Goal: Answer question/provide support

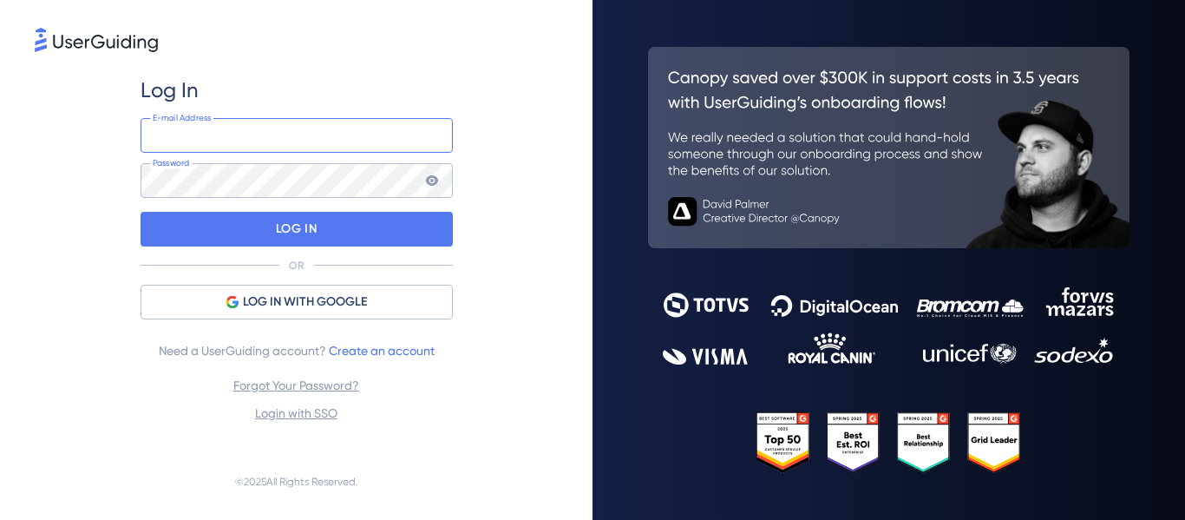
click at [322, 130] on input "email" at bounding box center [297, 135] width 312 height 35
type input "[PERSON_NAME][EMAIL_ADDRESS][DOMAIN_NAME]"
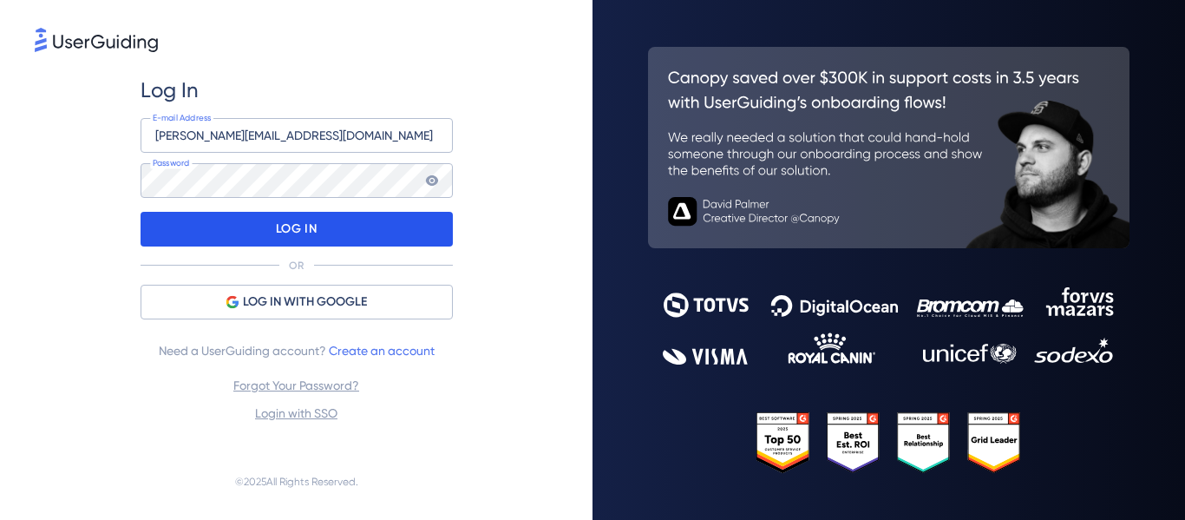
click at [266, 232] on div "LOG IN" at bounding box center [297, 229] width 312 height 35
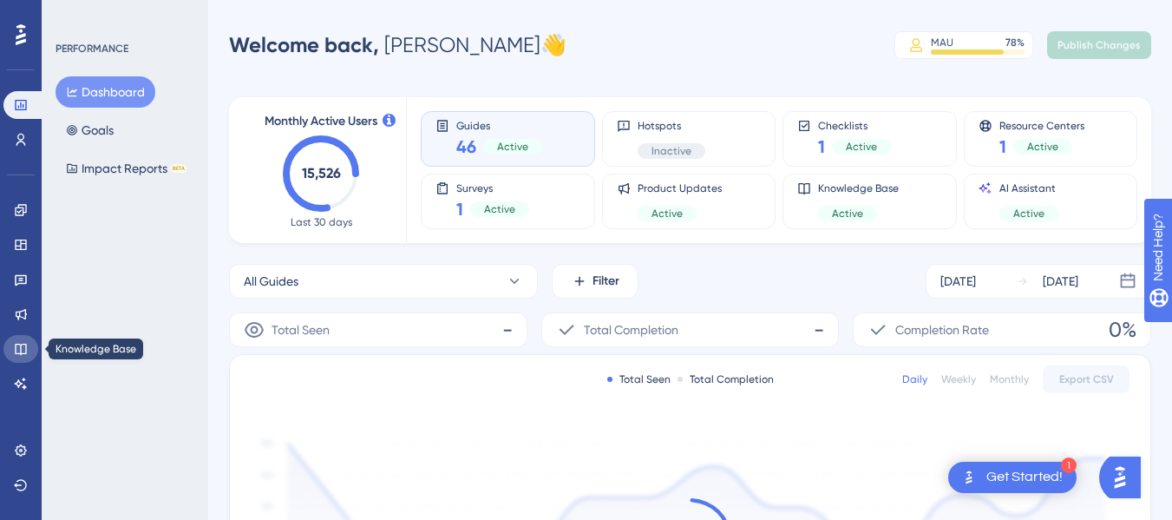
click at [17, 351] on icon at bounding box center [21, 349] width 14 height 14
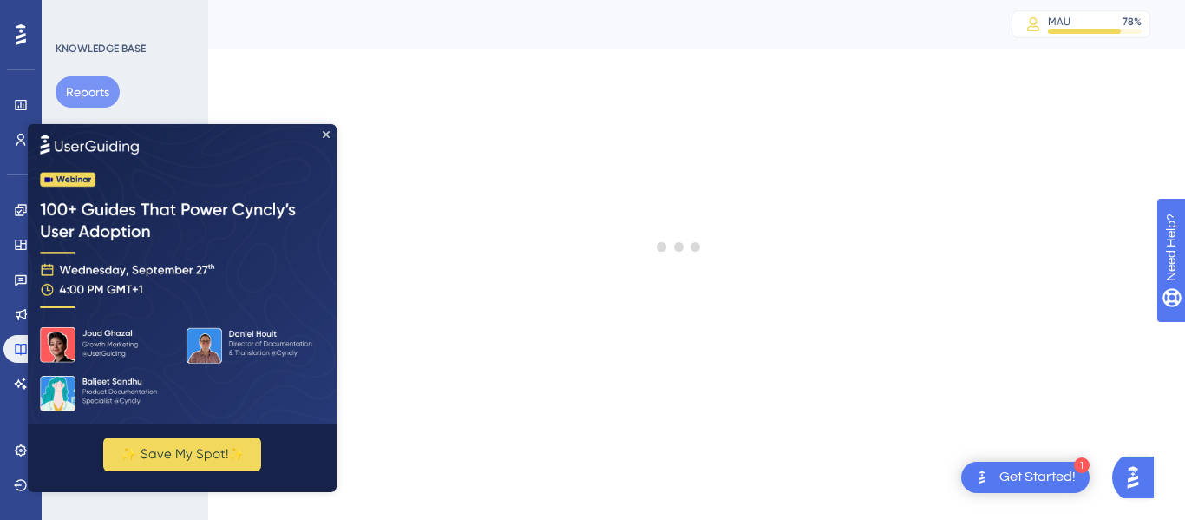
click at [327, 138] on img at bounding box center [182, 272] width 309 height 299
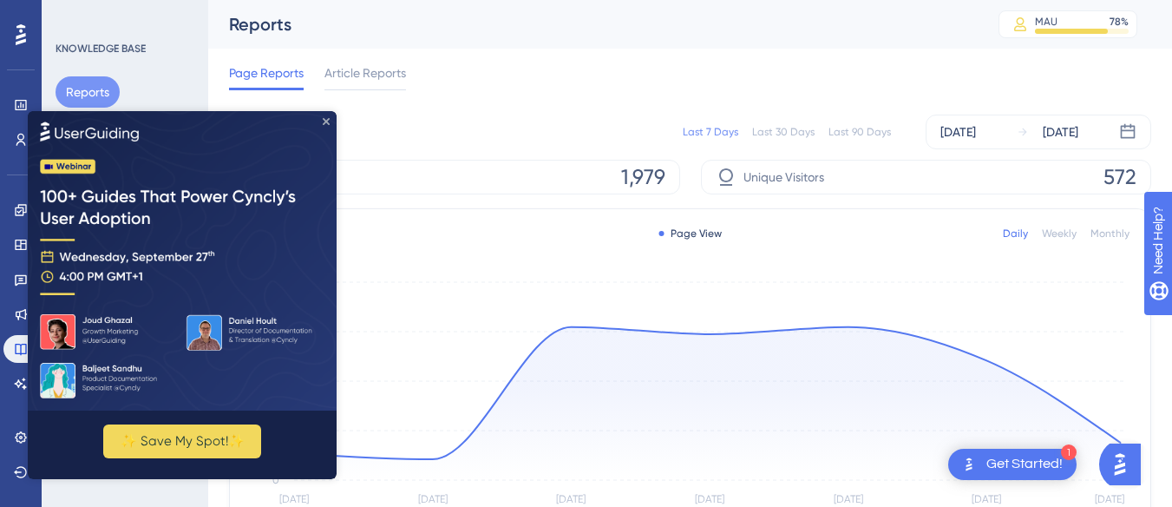
drag, startPoint x: 326, startPoint y: 119, endPoint x: 354, endPoint y: 229, distance: 113.6
click at [326, 119] on icon "Close Preview" at bounding box center [326, 120] width 7 height 7
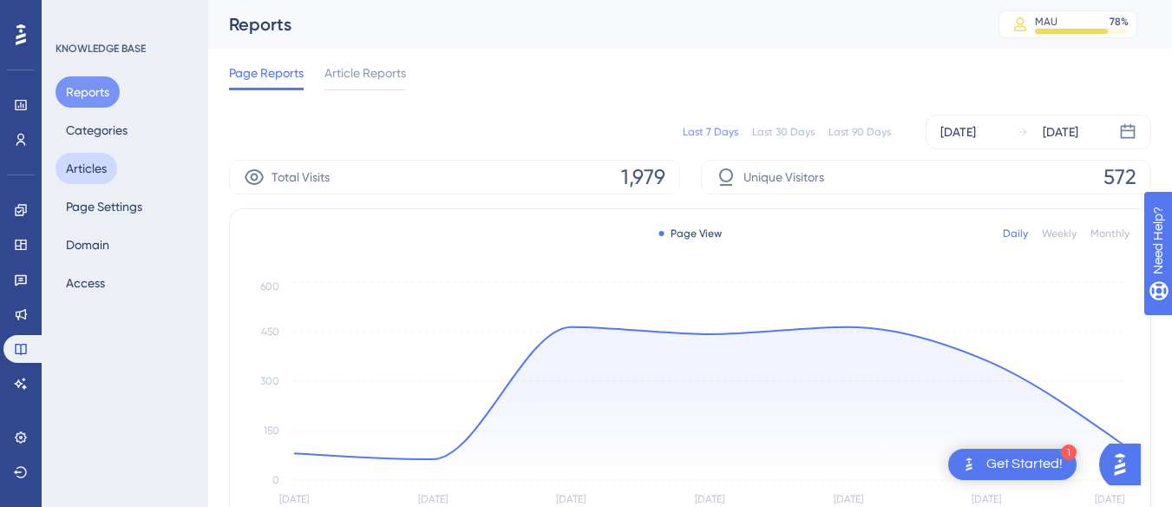
click at [96, 173] on button "Articles" at bounding box center [87, 168] width 62 height 31
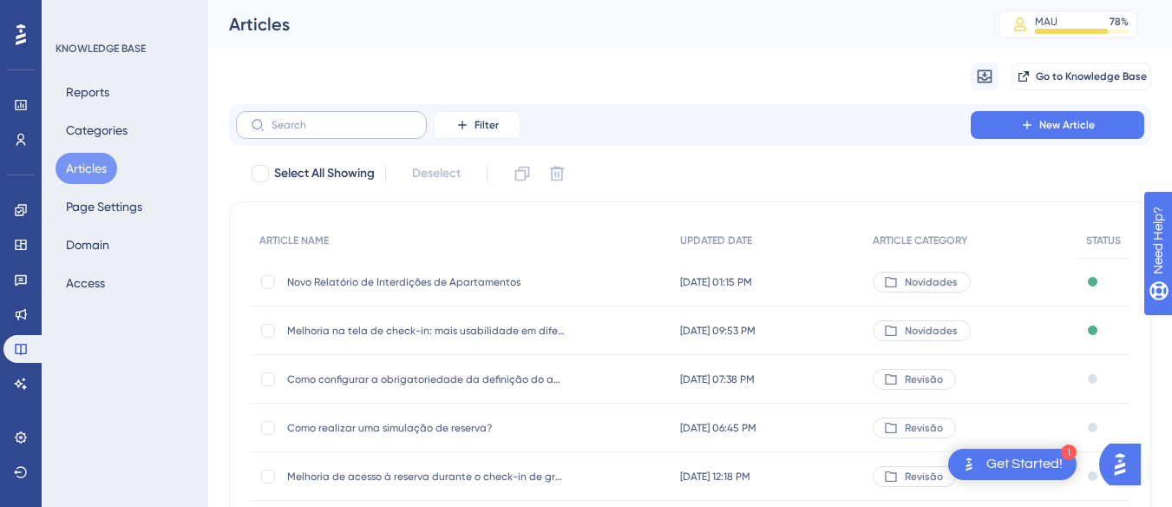
click at [361, 131] on label at bounding box center [331, 125] width 191 height 28
click at [361, 131] on input "text" at bounding box center [341, 125] width 141 height 12
paste input "Alterações visuais no módulo de Eventos"
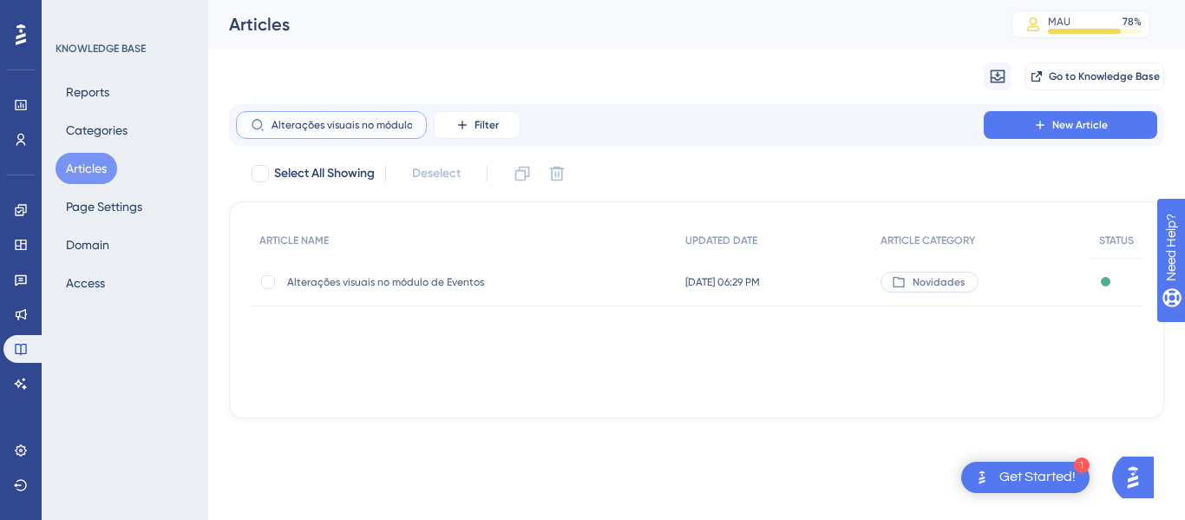
scroll to position [0, 53]
type input "Alterações visuais no módulo de Eventos"
click at [428, 277] on span "Alterações visuais no módulo de Eventos" at bounding box center [426, 282] width 278 height 14
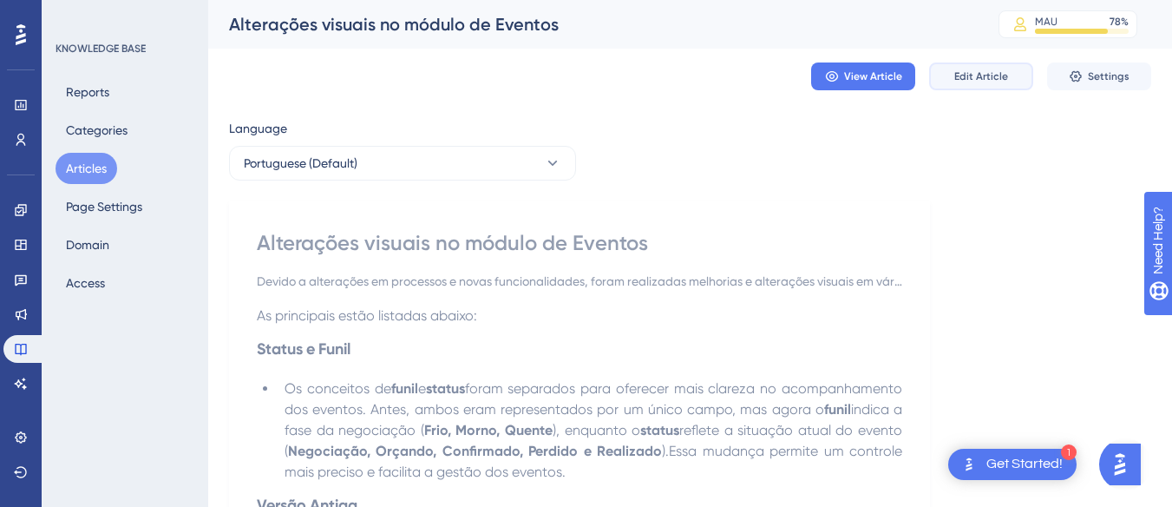
click at [990, 75] on span "Edit Article" at bounding box center [981, 76] width 54 height 14
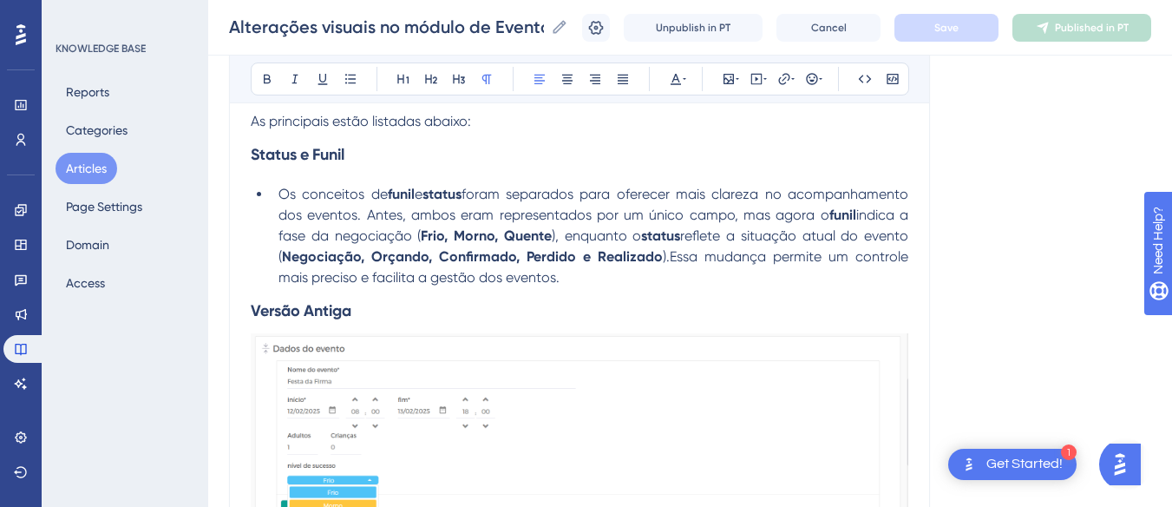
scroll to position [260, 0]
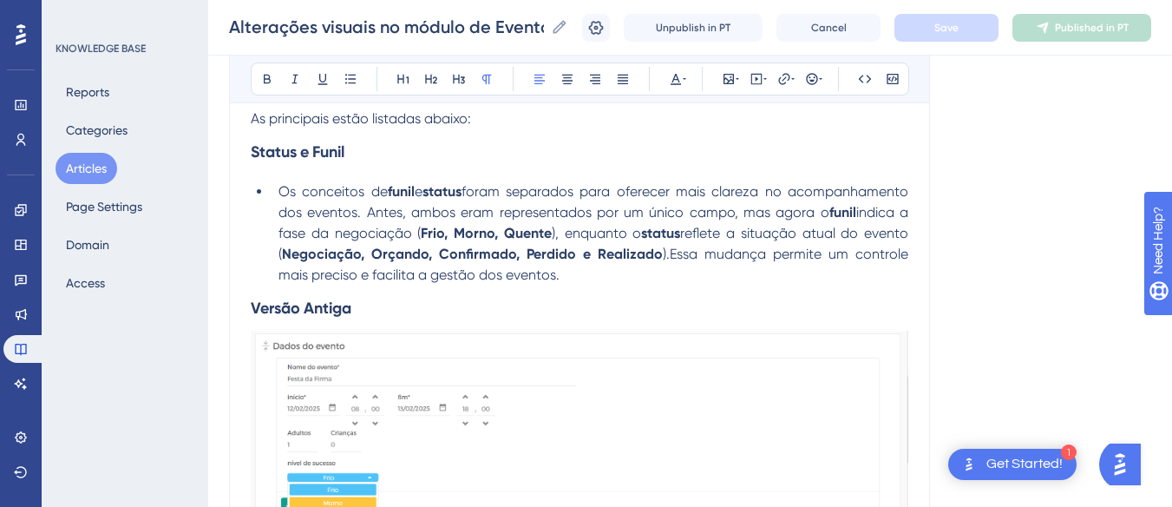
click at [546, 235] on strong "Frio, Morno, Quente" at bounding box center [486, 233] width 131 height 16
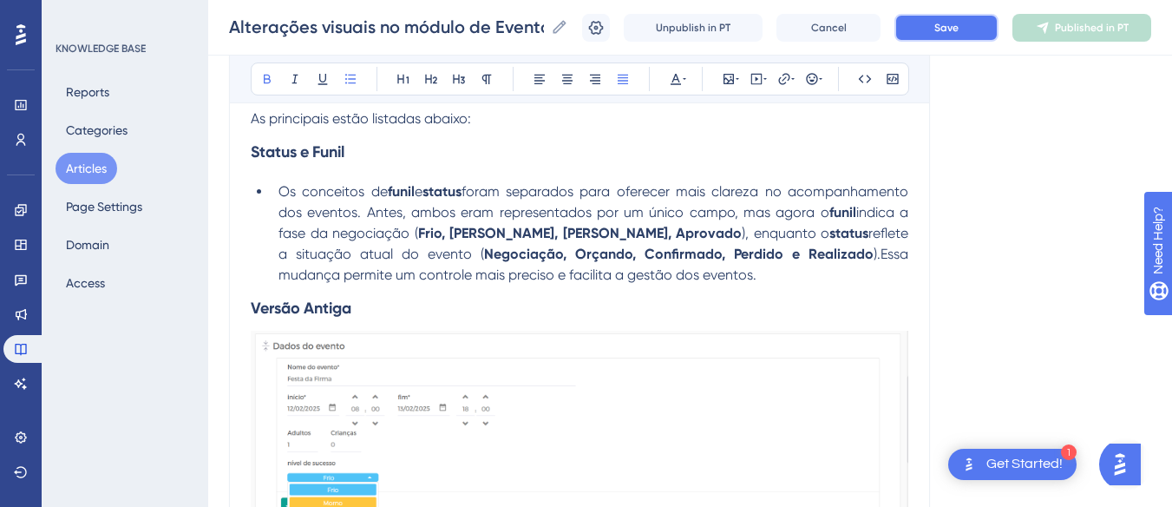
click at [974, 33] on button "Save" at bounding box center [946, 28] width 104 height 28
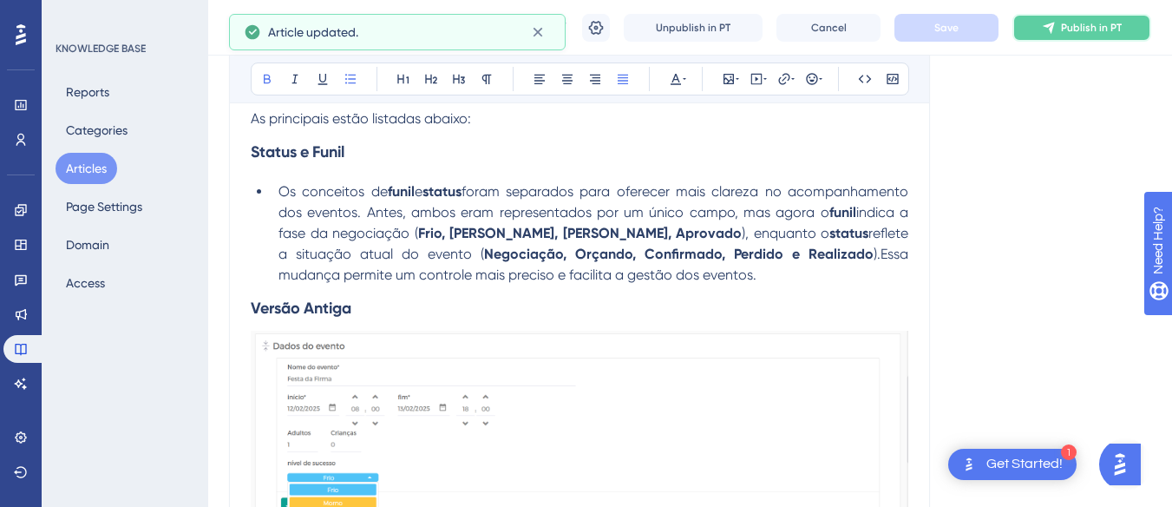
click at [1087, 30] on span "Publish in PT" at bounding box center [1091, 28] width 61 height 14
